Goal: Check status: Check status

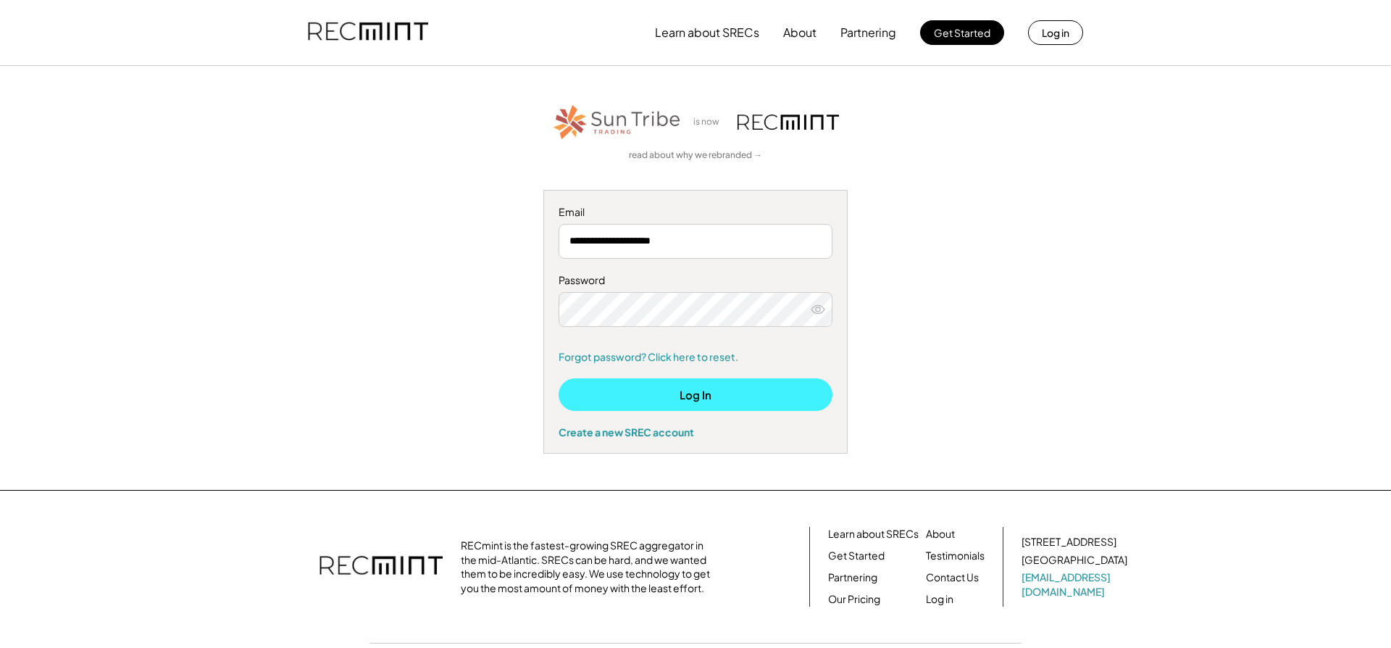
click at [705, 392] on button "Log In" at bounding box center [696, 394] width 274 height 33
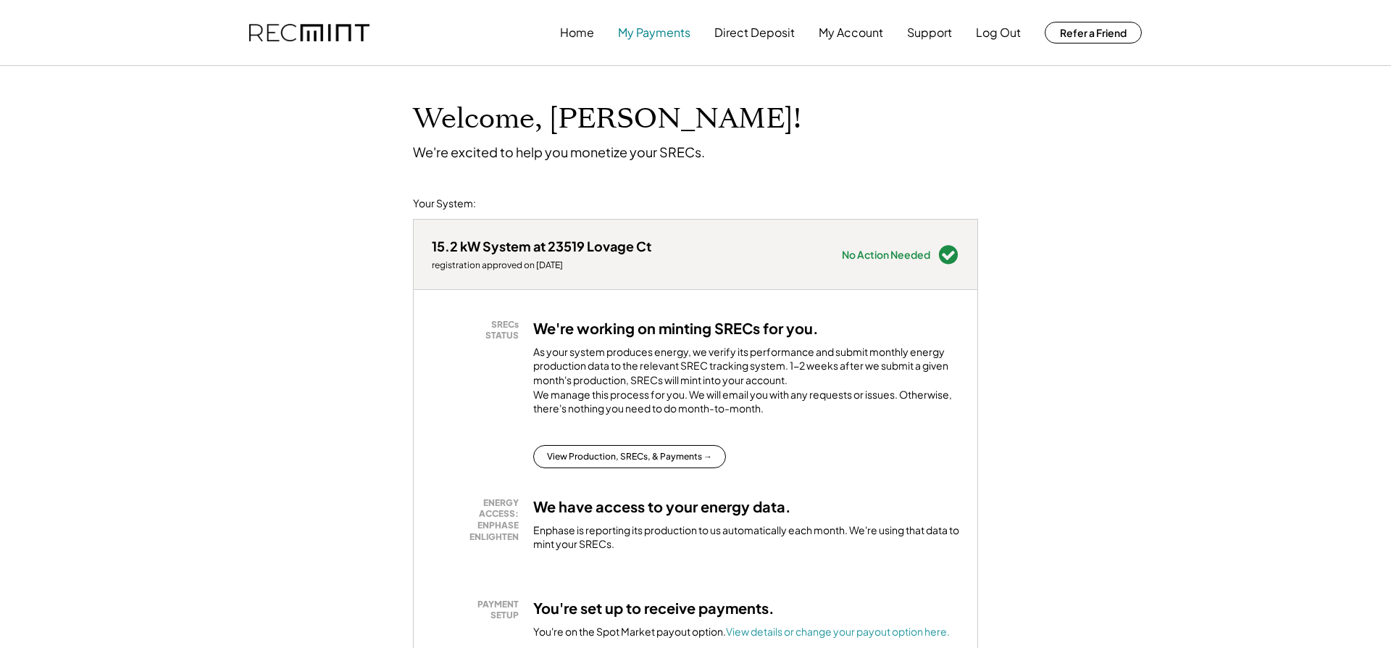
click at [648, 33] on button "My Payments" at bounding box center [654, 32] width 72 height 29
click at [657, 35] on button "My Payments" at bounding box center [654, 32] width 72 height 29
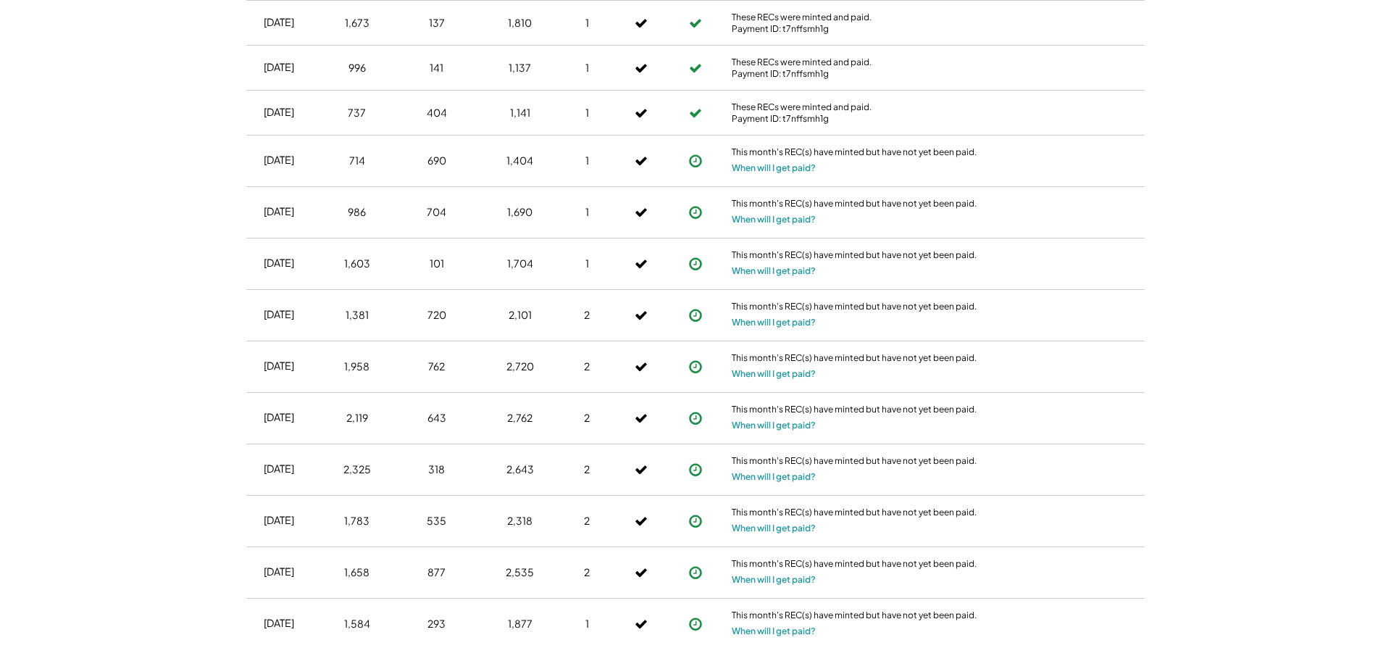
scroll to position [1210, 0]
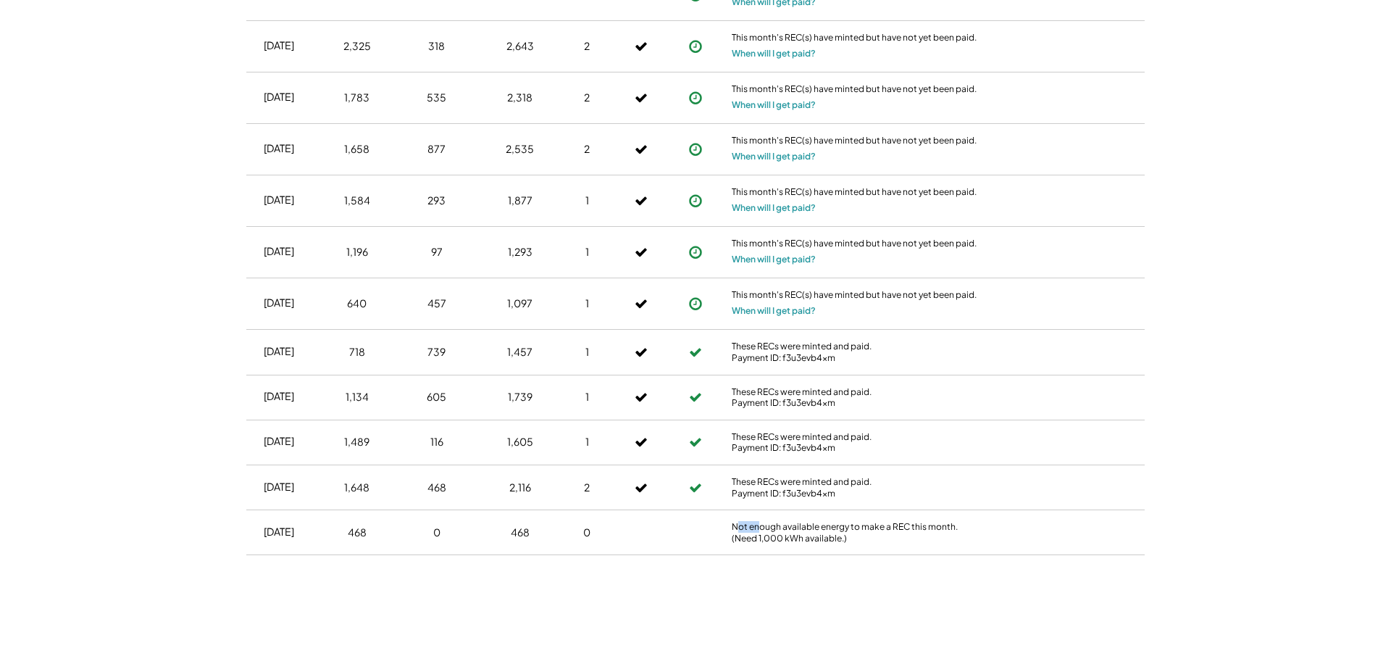
drag, startPoint x: 740, startPoint y: 514, endPoint x: 760, endPoint y: 513, distance: 19.6
click at [760, 521] on div "Not enough available energy to make a REC this month. (Need 1,000 kWh available…" at bounding box center [855, 532] width 246 height 22
click at [858, 521] on div "Not enough available energy to make a REC this month. (Need 1,000 kWh available…" at bounding box center [855, 532] width 246 height 22
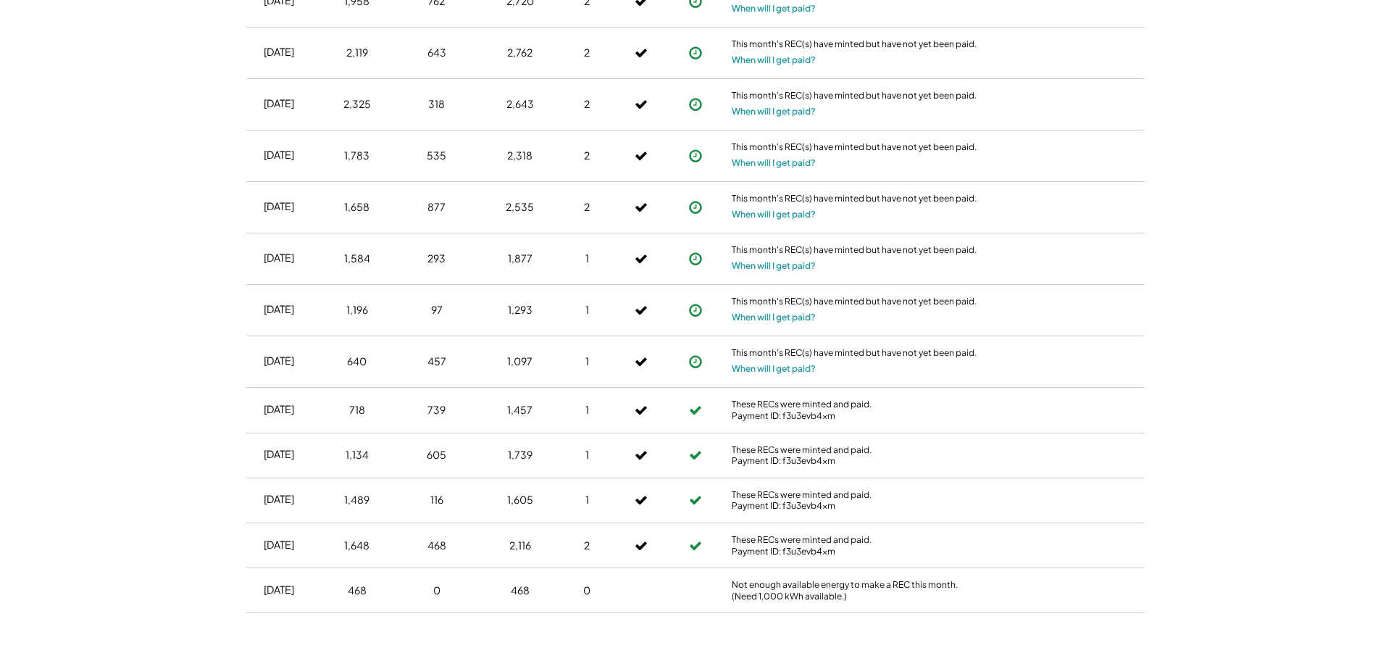
scroll to position [1159, 0]
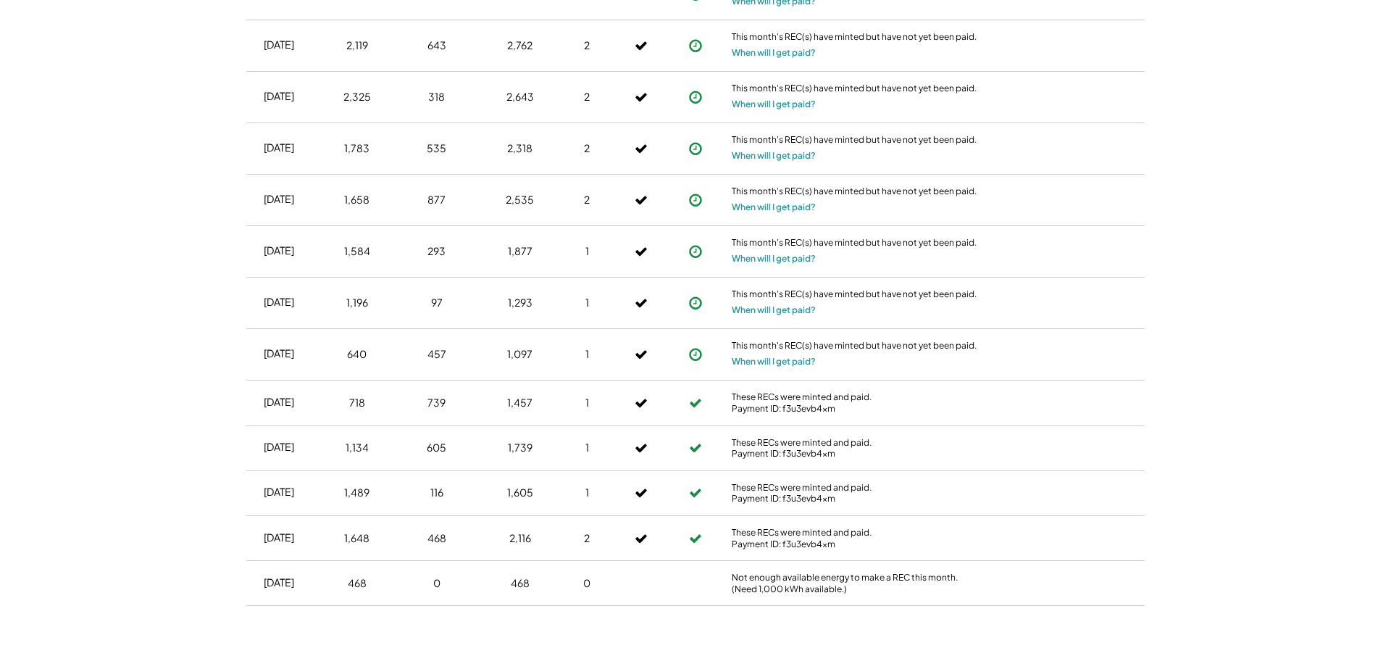
drag, startPoint x: 815, startPoint y: 349, endPoint x: 756, endPoint y: 340, distance: 59.4
click at [756, 340] on div "This month's REC(s) have minted but have not yet been paid. When will I get pai…" at bounding box center [855, 354] width 254 height 51
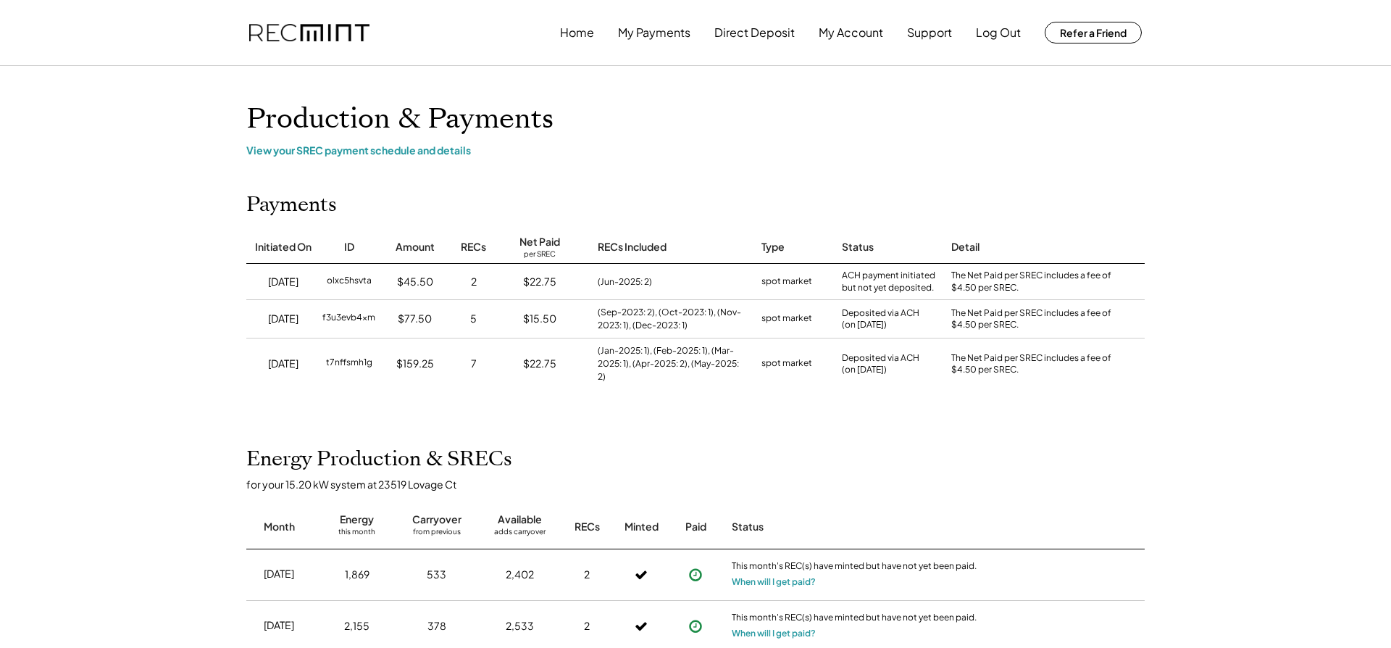
scroll to position [0, 0]
click at [570, 35] on button "Home" at bounding box center [577, 32] width 34 height 29
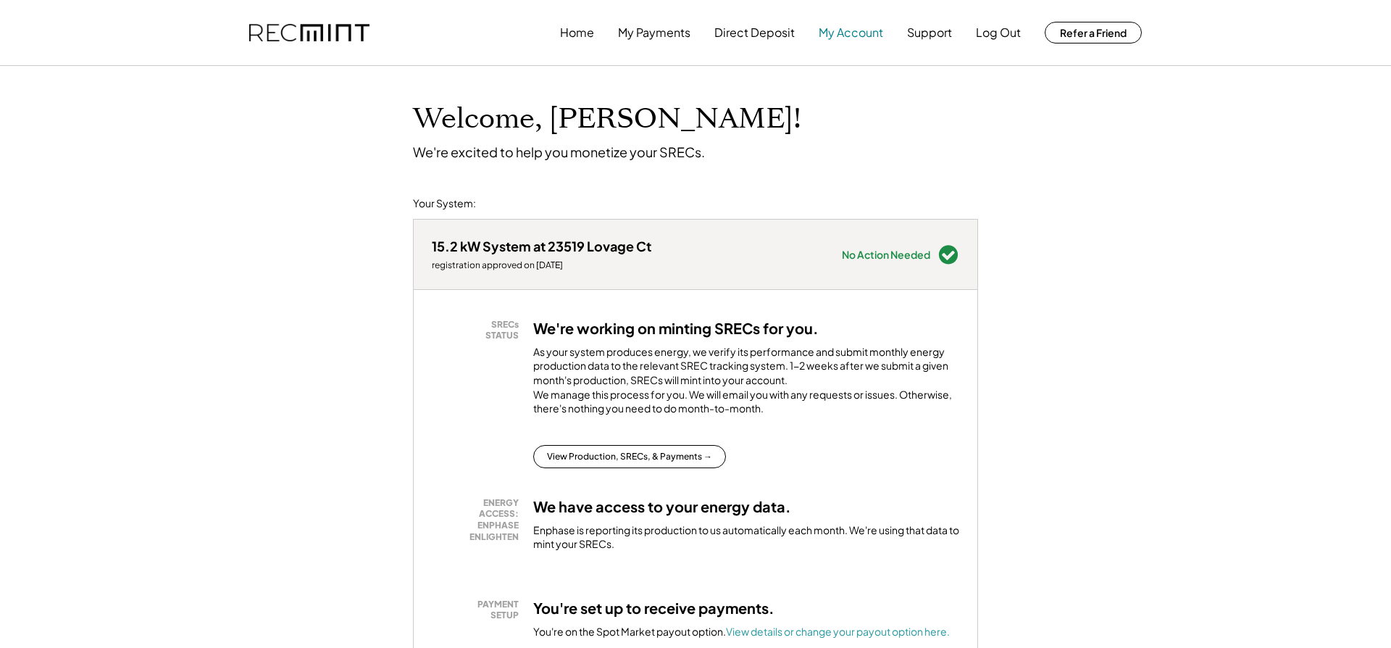
click at [843, 35] on button "My Account" at bounding box center [851, 32] width 64 height 29
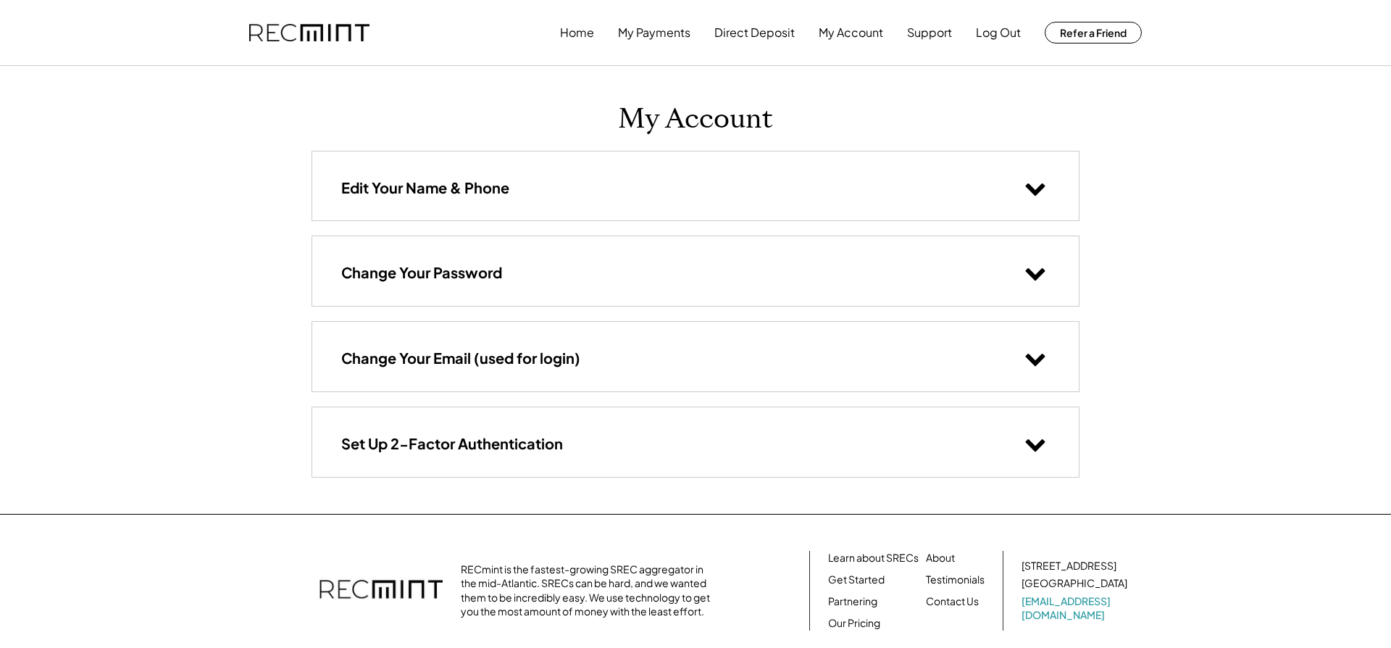
click at [1030, 185] on use at bounding box center [1036, 189] width 20 height 12
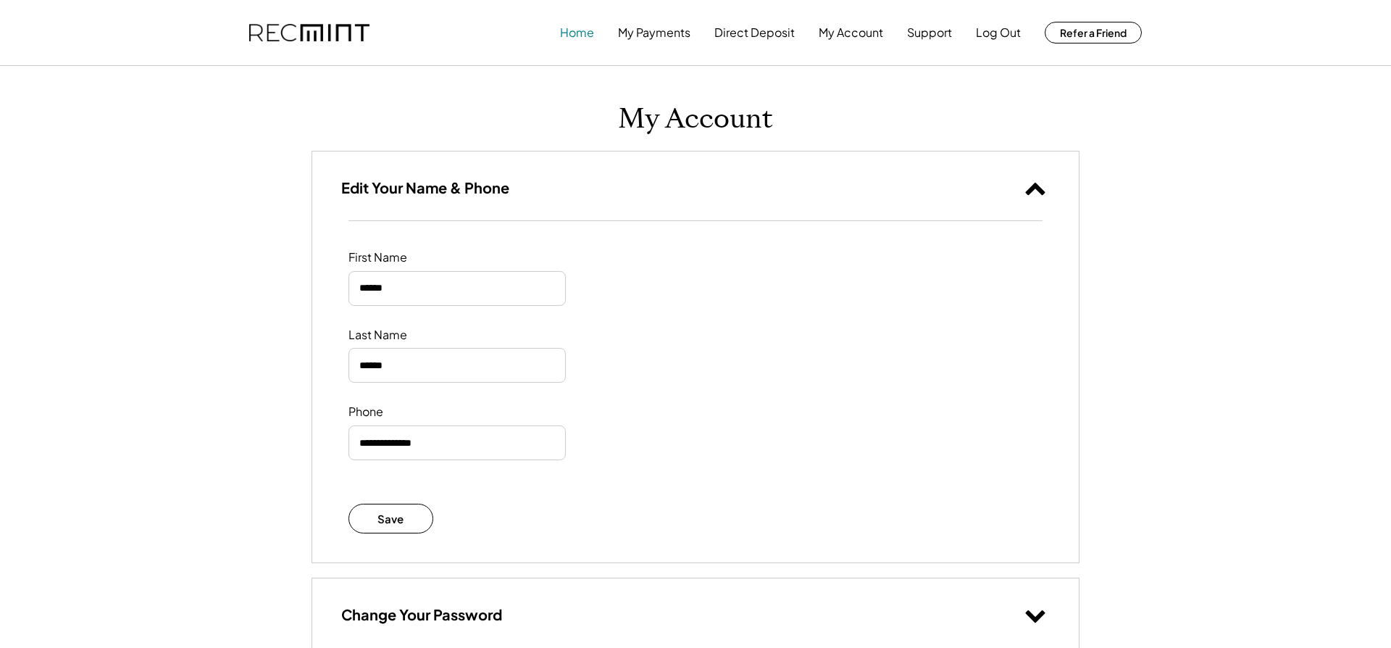
click at [575, 37] on button "Home" at bounding box center [577, 32] width 34 height 29
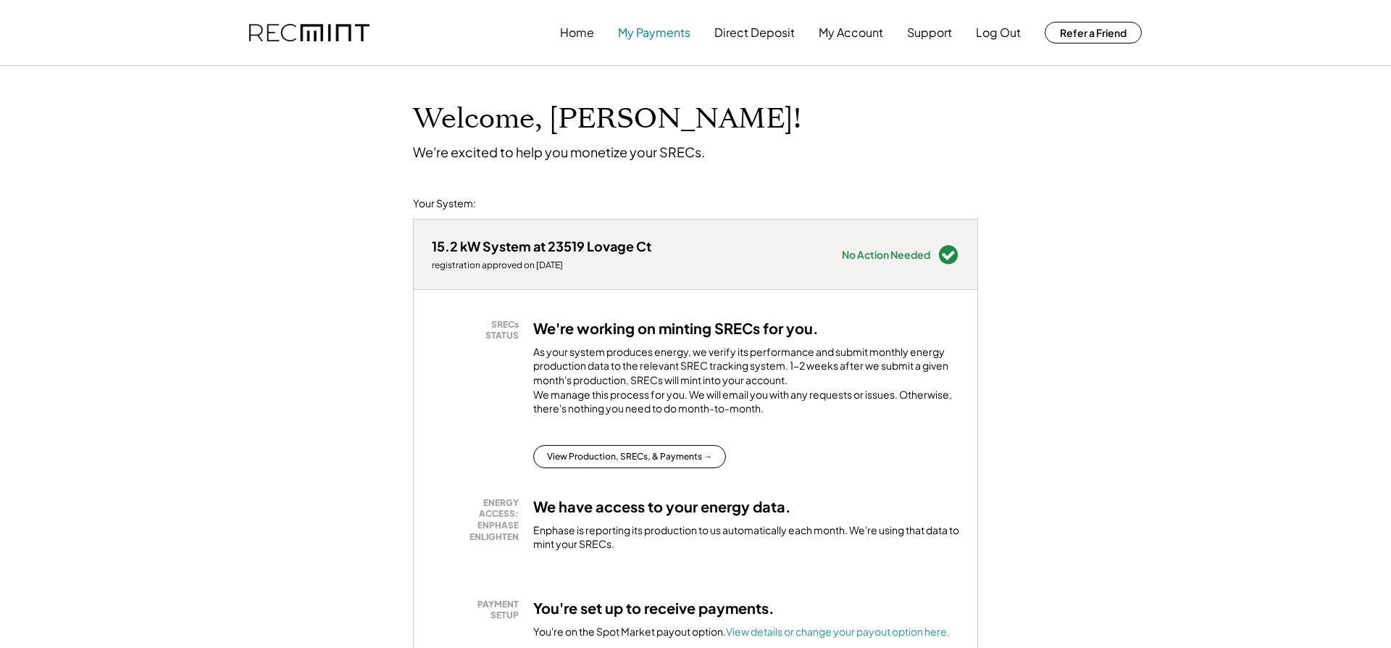
click at [654, 31] on button "My Payments" at bounding box center [654, 32] width 72 height 29
